Goal: Find specific page/section: Find specific page/section

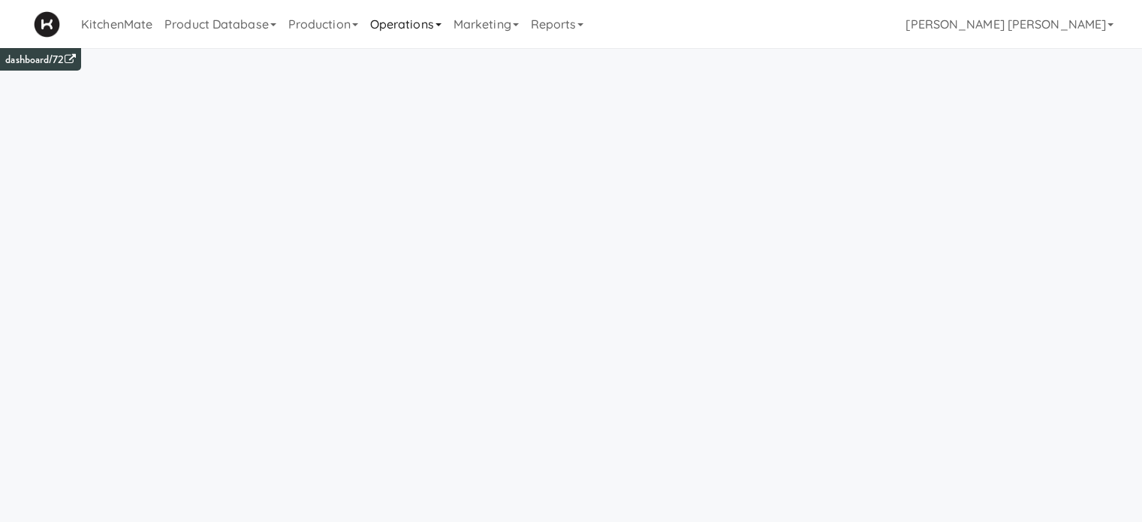
click at [402, 30] on link "Operations" at bounding box center [405, 24] width 83 height 48
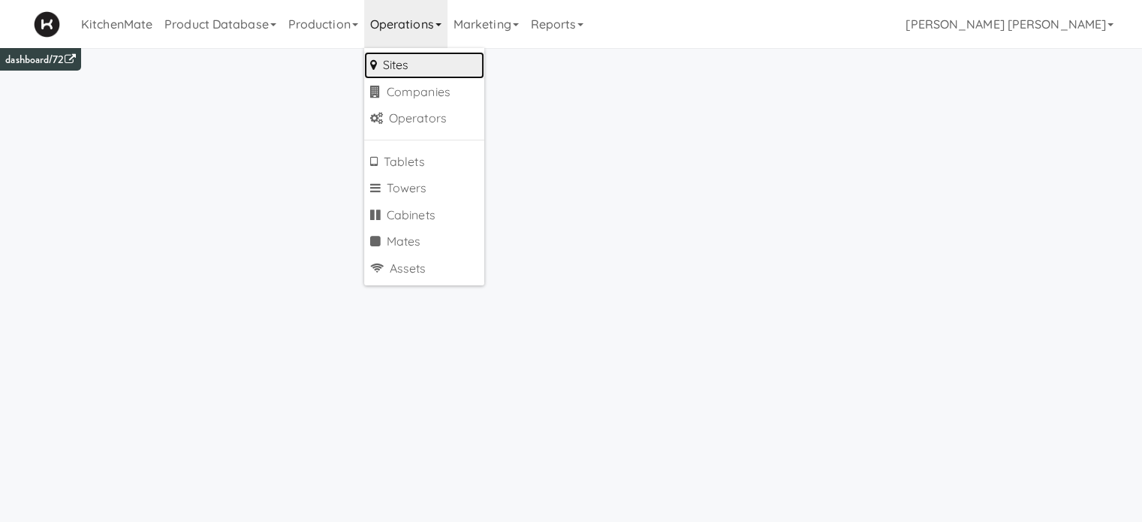
click at [402, 59] on link "Sites" at bounding box center [424, 65] width 120 height 27
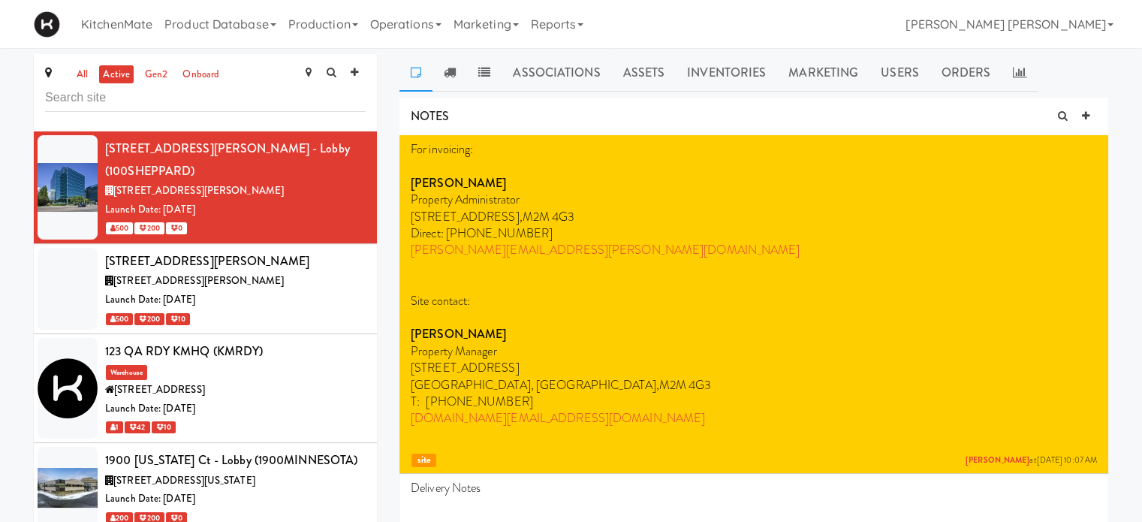
click at [235, 90] on input "text" at bounding box center [205, 98] width 321 height 28
click at [64, 104] on input "text" at bounding box center [205, 98] width 321 height 28
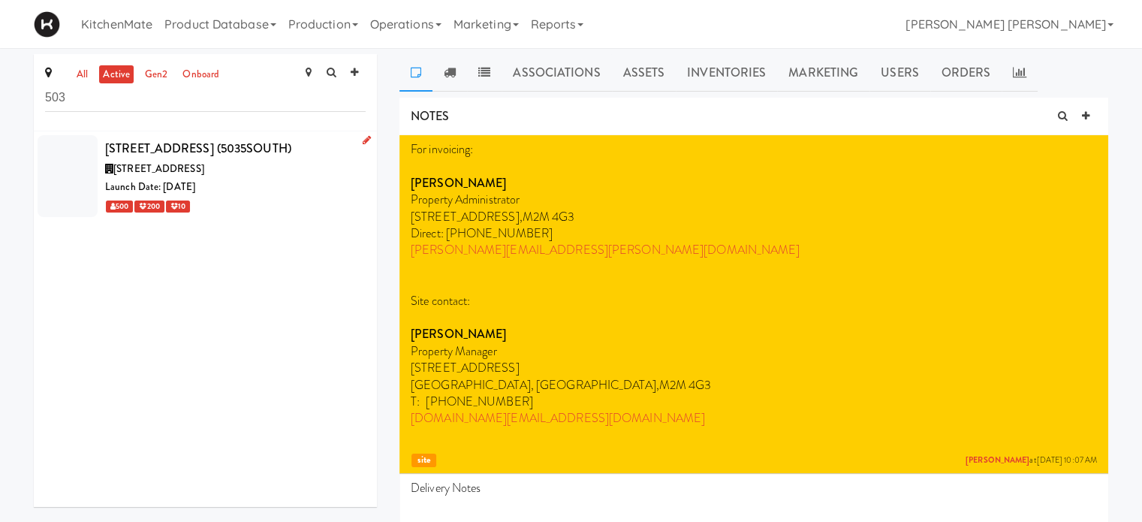
type input "503"
click at [86, 191] on div at bounding box center [68, 176] width 60 height 82
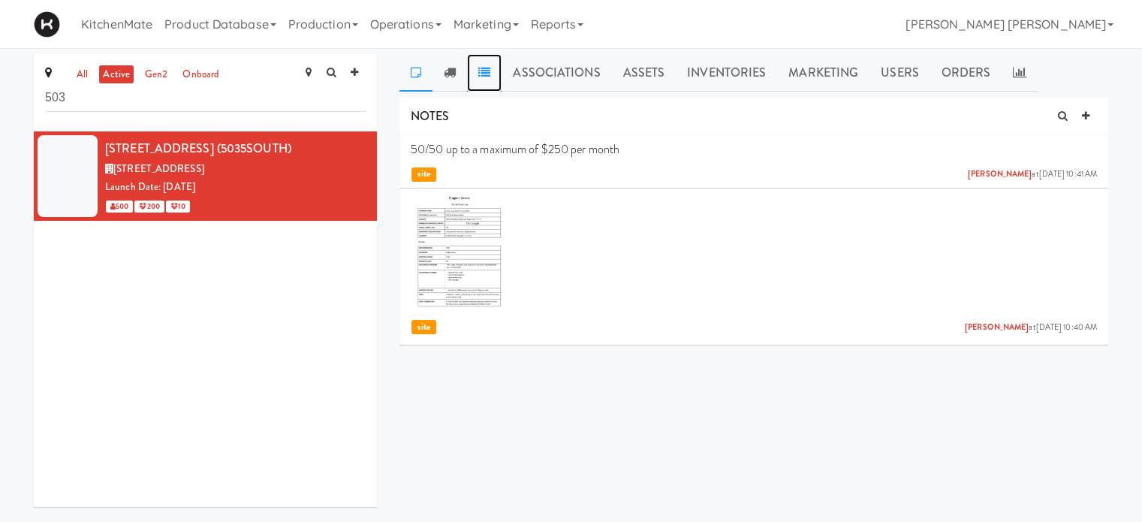
click at [480, 67] on icon at bounding box center [484, 72] width 12 height 12
click at [458, 71] on link at bounding box center [449, 73] width 35 height 38
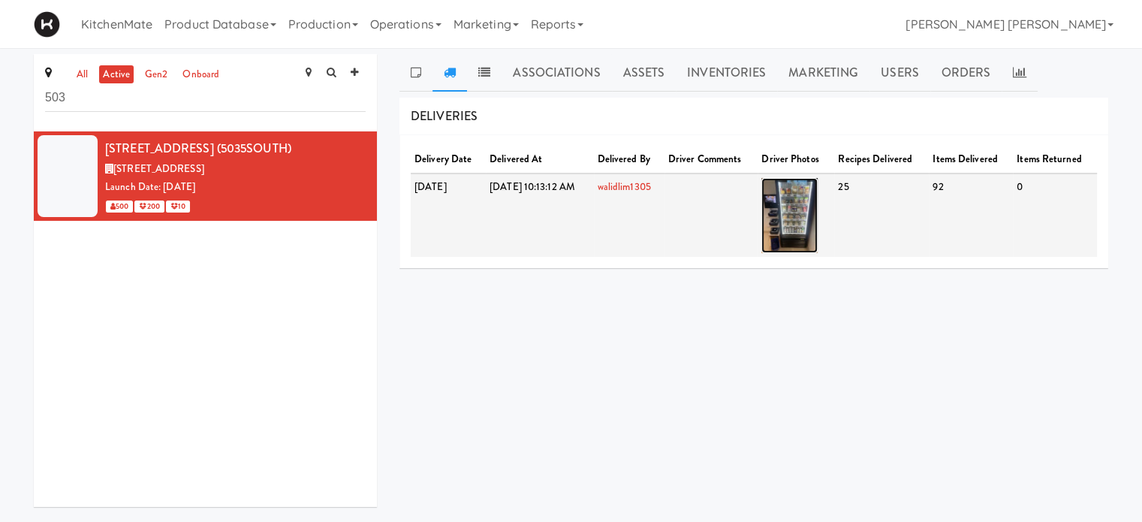
click at [818, 213] on img at bounding box center [789, 215] width 56 height 75
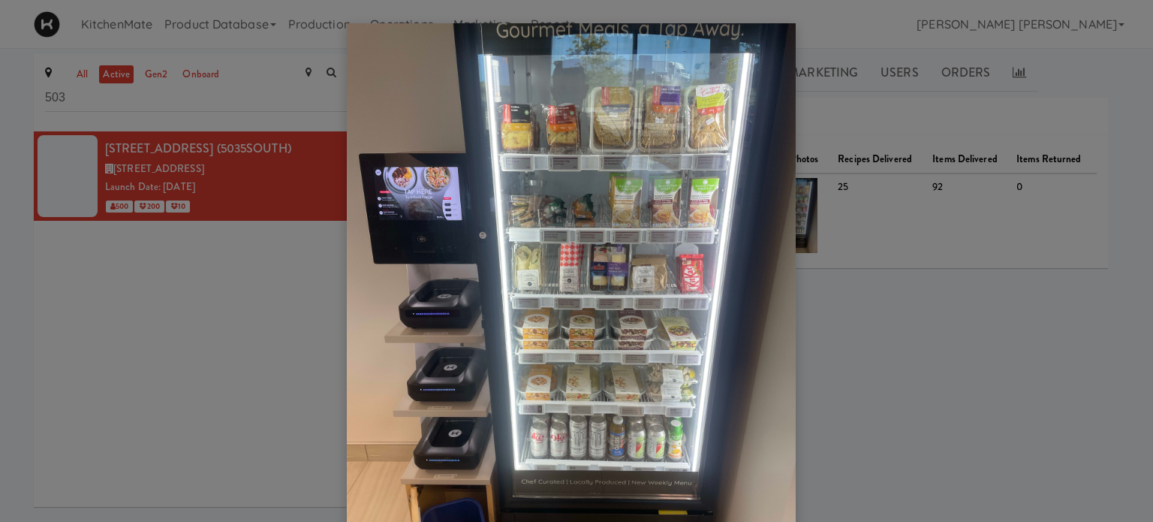
click at [192, 363] on div at bounding box center [576, 261] width 1153 height 522
